Goal: Task Accomplishment & Management: Use online tool/utility

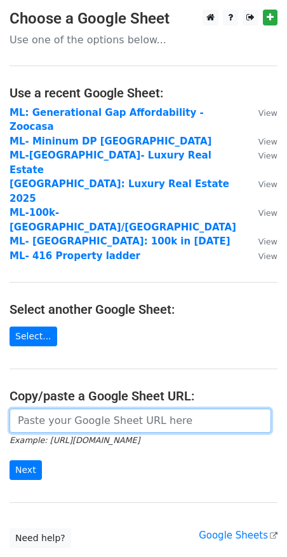
click at [75, 408] on input "url" at bounding box center [141, 420] width 262 height 24
paste input "[URL][DOMAIN_NAME]"
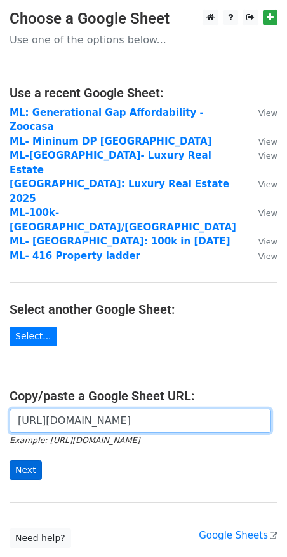
type input "[URL][DOMAIN_NAME]"
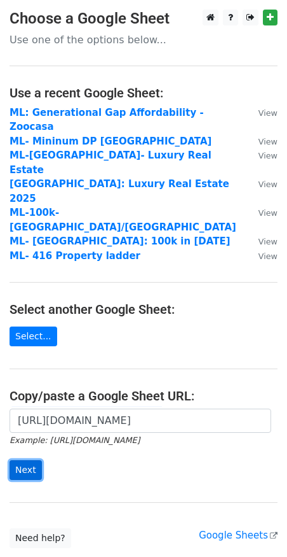
scroll to position [0, 0]
click at [20, 460] on input "Next" at bounding box center [26, 470] width 32 height 20
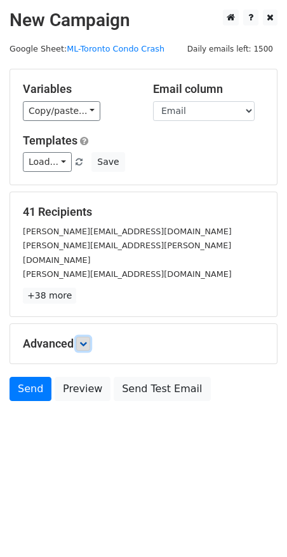
click at [79, 336] on link at bounding box center [83, 343] width 14 height 14
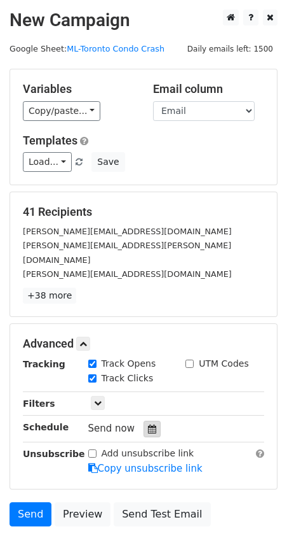
click at [148, 424] on icon at bounding box center [152, 428] width 8 height 9
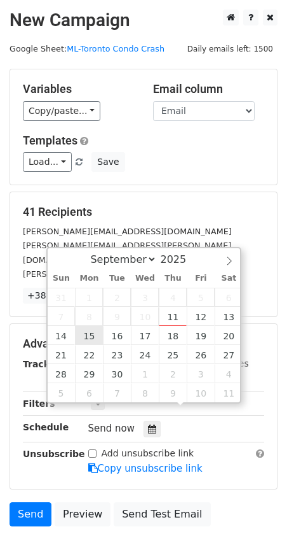
type input "2025-09-15 12:00"
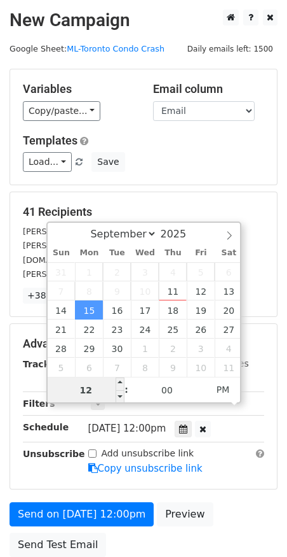
type input "8"
type input "[DATE] 08:00"
type input "08"
click at [236, 388] on span "PM" at bounding box center [223, 389] width 35 height 25
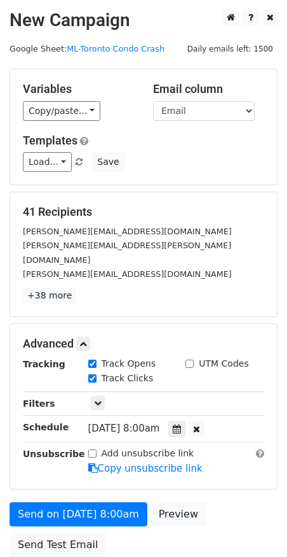
click at [282, 325] on main "New Campaign Daily emails left: 1500 Google Sheet: ML-Toronto Condo Crash Varia…" at bounding box center [143, 286] width 287 height 553
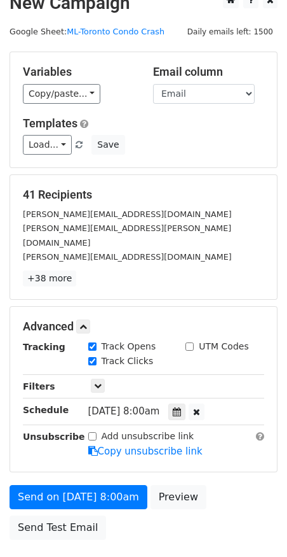
scroll to position [18, 0]
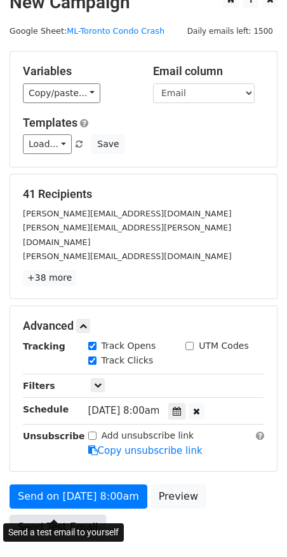
click at [39, 515] on link "Send Test Email" at bounding box center [58, 527] width 97 height 24
click at [52, 515] on link "Send Test Email" at bounding box center [58, 527] width 97 height 24
click at [57, 515] on link "Send Test Email" at bounding box center [58, 527] width 97 height 24
click at [29, 515] on link "Send Test Email" at bounding box center [58, 527] width 97 height 24
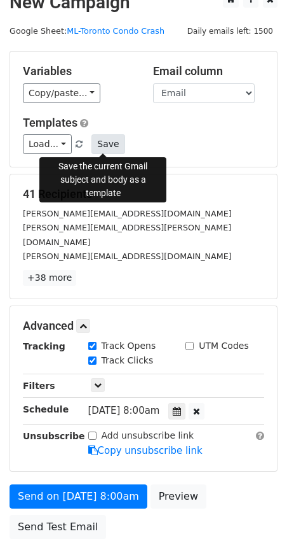
scroll to position [0, 0]
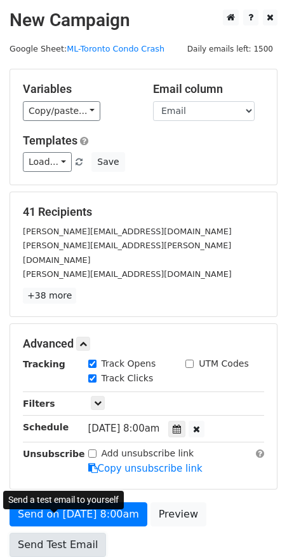
click at [72, 532] on link "Send Test Email" at bounding box center [58, 544] width 97 height 24
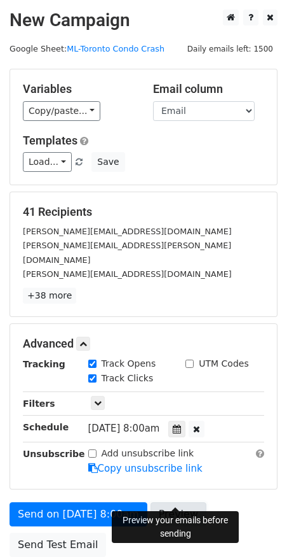
click at [195, 502] on link "Preview" at bounding box center [179, 514] width 56 height 24
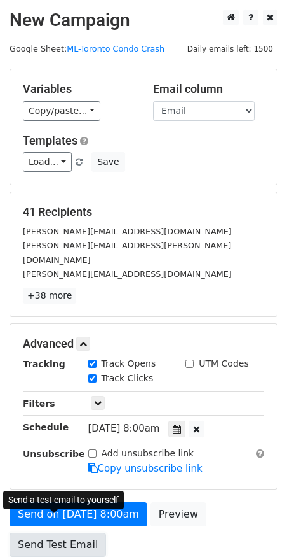
click at [50, 532] on link "Send Test Email" at bounding box center [58, 544] width 97 height 24
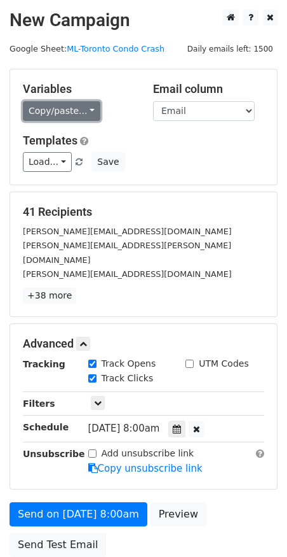
click at [79, 105] on link "Copy/paste..." at bounding box center [62, 111] width 78 height 20
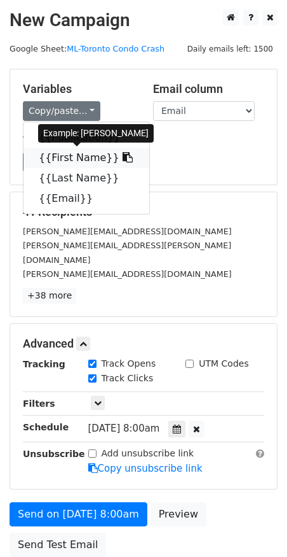
click at [83, 157] on link "{{First Name}}" at bounding box center [87, 158] width 126 height 20
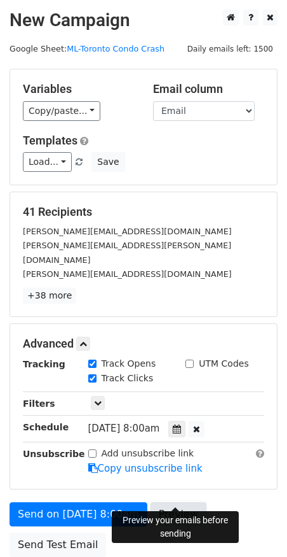
click at [174, 502] on link "Preview" at bounding box center [179, 514] width 56 height 24
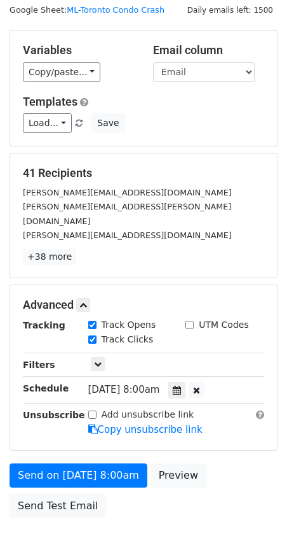
scroll to position [88, 0]
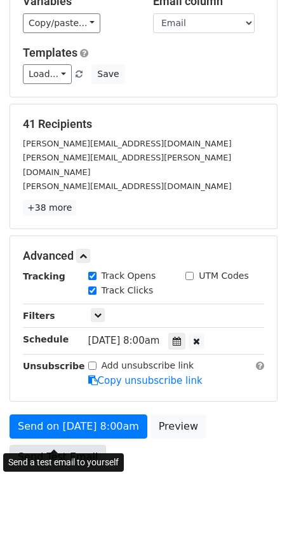
click at [54, 445] on link "Send Test Email" at bounding box center [58, 457] width 97 height 24
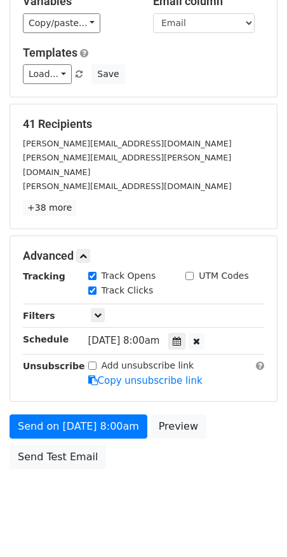
scroll to position [0, 0]
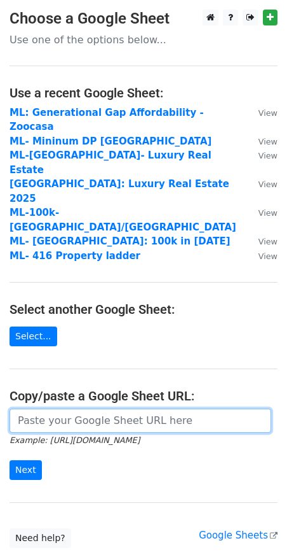
click at [64, 408] on input "url" at bounding box center [141, 420] width 262 height 24
paste input "[URL][DOMAIN_NAME]"
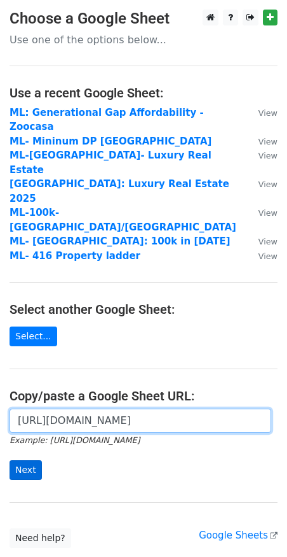
scroll to position [0, 285]
type input "[URL][DOMAIN_NAME]"
drag, startPoint x: 15, startPoint y: 365, endPoint x: 303, endPoint y: 381, distance: 287.9
click at [287, 381] on html "Choose a Google Sheet Use one of the options below... Use a recent Google Sheet…" at bounding box center [143, 324] width 287 height 649
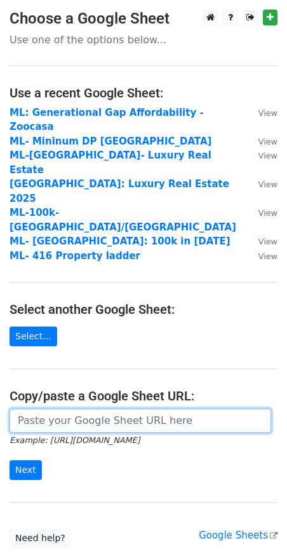
scroll to position [0, 0]
paste input "[URL][DOMAIN_NAME]"
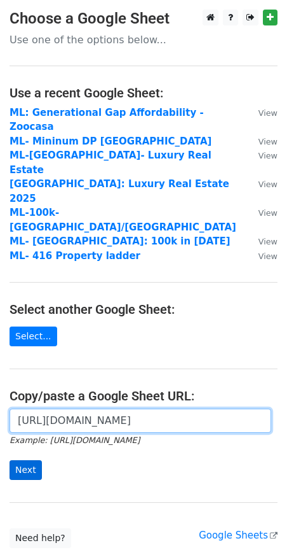
type input "https://docs.google.com/spreadsheets/d/1IPwyQV4mJMQotMusiPCwCLccx28lnzn61z34HSP…"
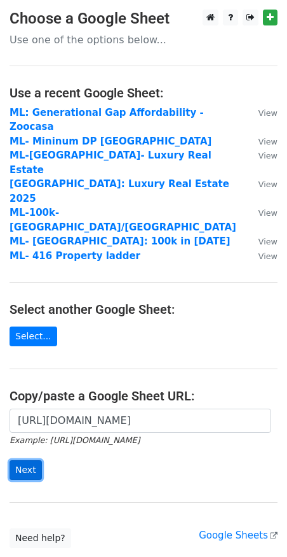
scroll to position [0, 0]
click at [25, 460] on input "Next" at bounding box center [26, 470] width 32 height 20
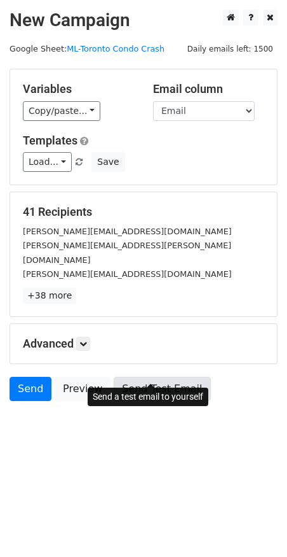
click at [132, 377] on link "Send Test Email" at bounding box center [162, 389] width 97 height 24
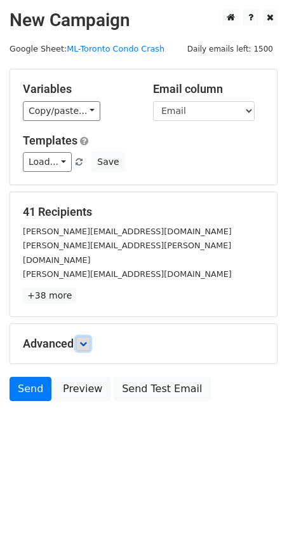
click at [82, 340] on icon at bounding box center [84, 344] width 8 height 8
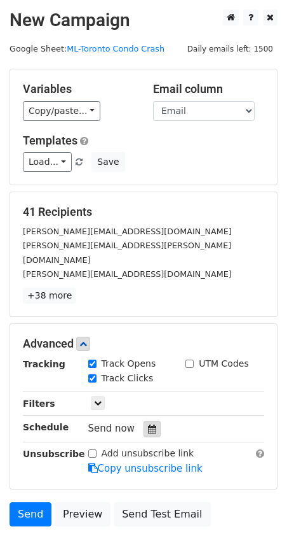
click at [147, 420] on div at bounding box center [152, 428] width 17 height 17
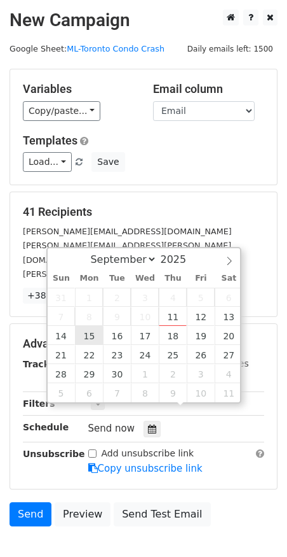
type input "[DATE] 12:00"
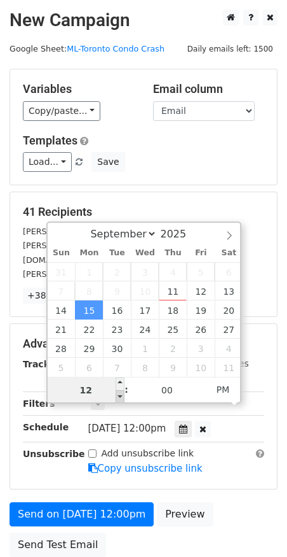
type input "8"
type input "[DATE] 08:00"
type input "08"
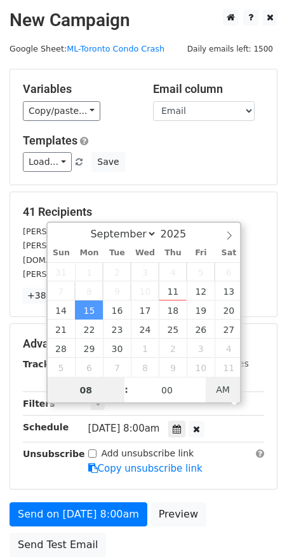
click at [218, 393] on span "AM" at bounding box center [223, 389] width 35 height 25
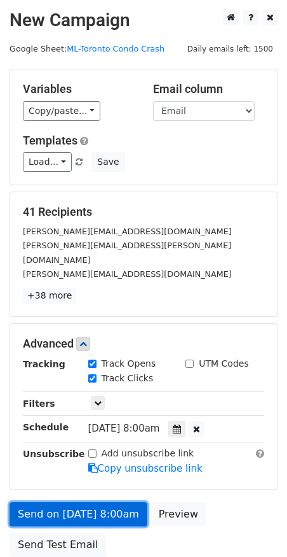
click at [74, 502] on link "Send on [DATE] 8:00am" at bounding box center [79, 514] width 138 height 24
